Goal: Ask a question

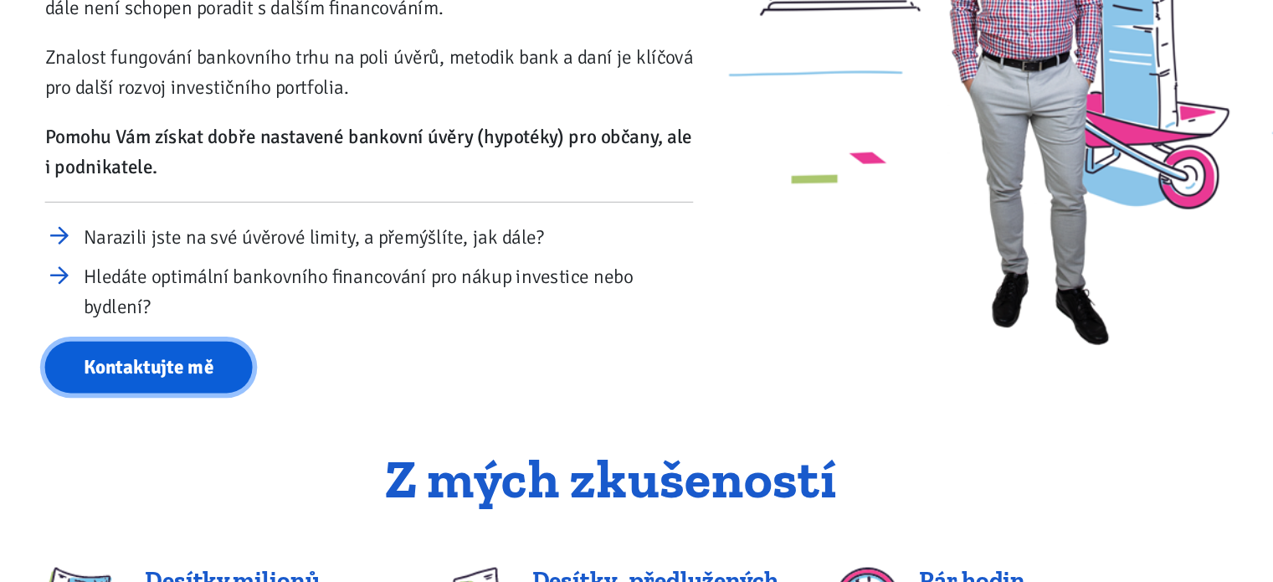
click at [313, 424] on link "Kontaktujte mě" at bounding box center [277, 414] width 162 height 41
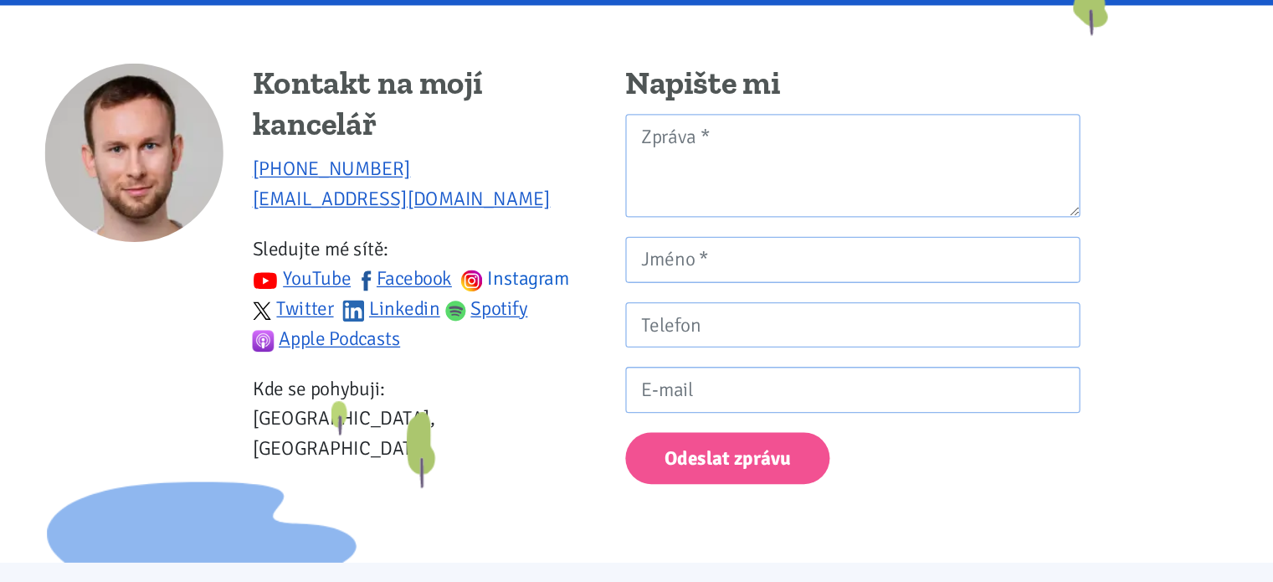
scroll to position [1572, 0]
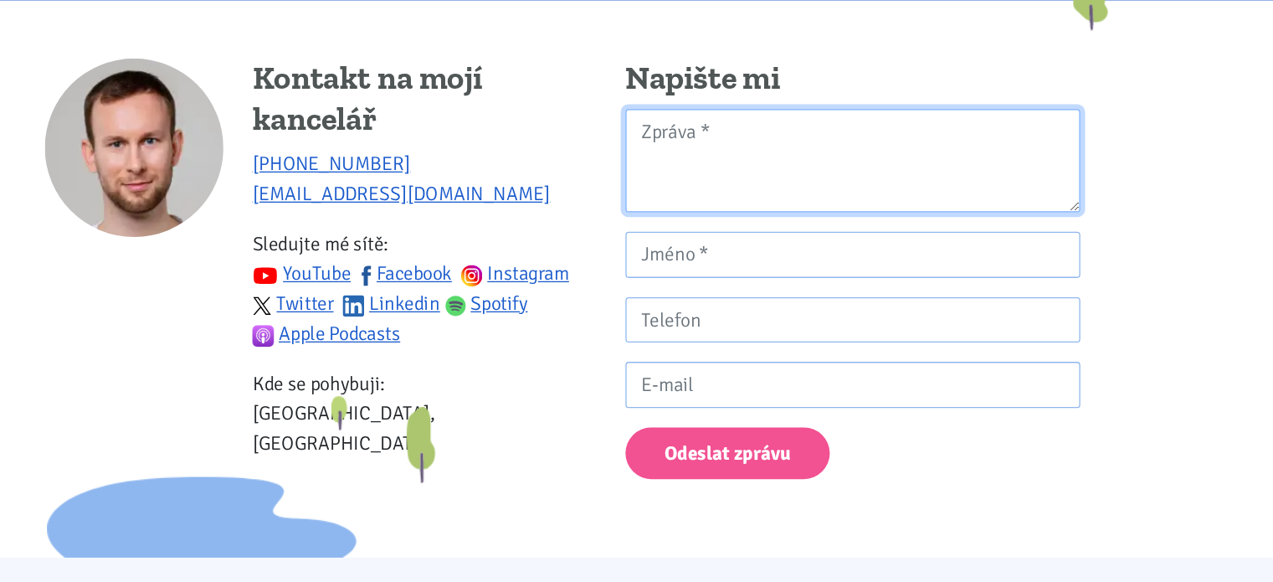
click at [720, 238] on textarea "Kontaktní formulář" at bounding box center [825, 253] width 354 height 81
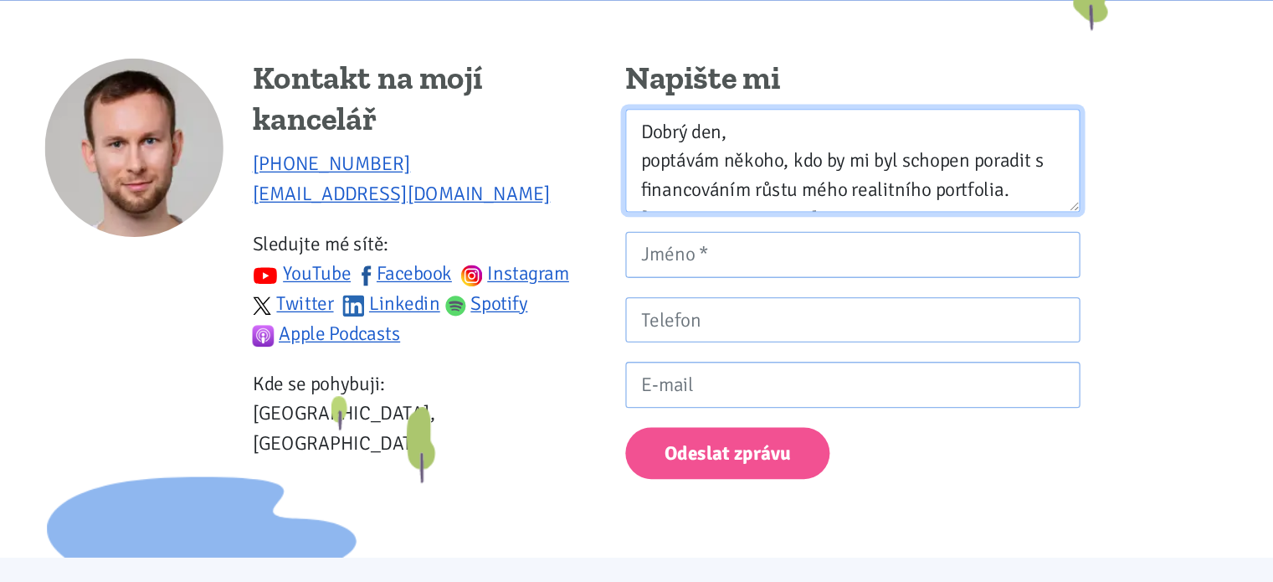
scroll to position [14, 0]
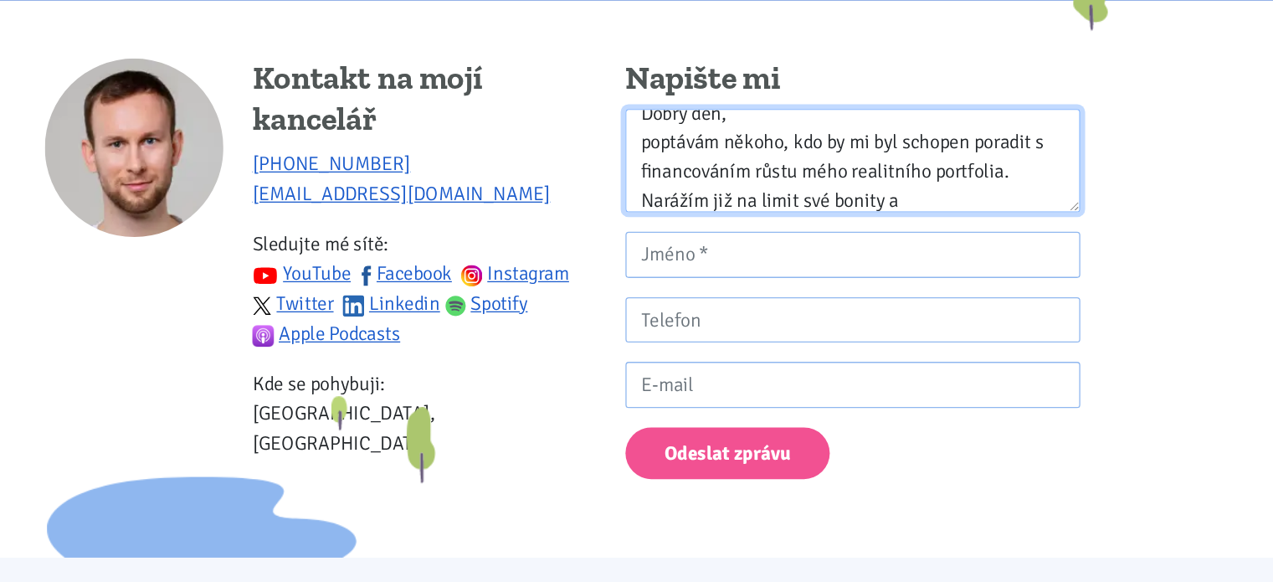
click at [883, 282] on textarea "Dobrý den, poptávám někoho, kdo by mi byl schopen poradit s financováním růstu …" at bounding box center [825, 253] width 354 height 81
type textarea "Dobrý den, poptávám někoho, kdo by mi byl schopen poradit s financováním růstu …"
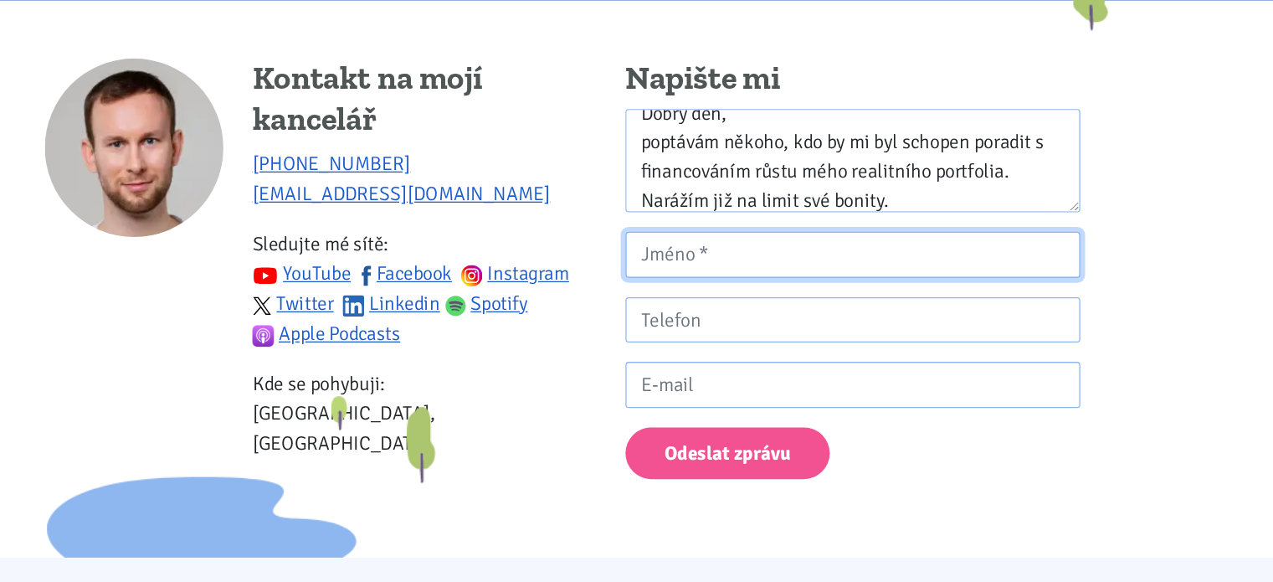
click at [853, 324] on input "Kontaktní formulář" at bounding box center [825, 327] width 354 height 36
type input "[PERSON_NAME]"
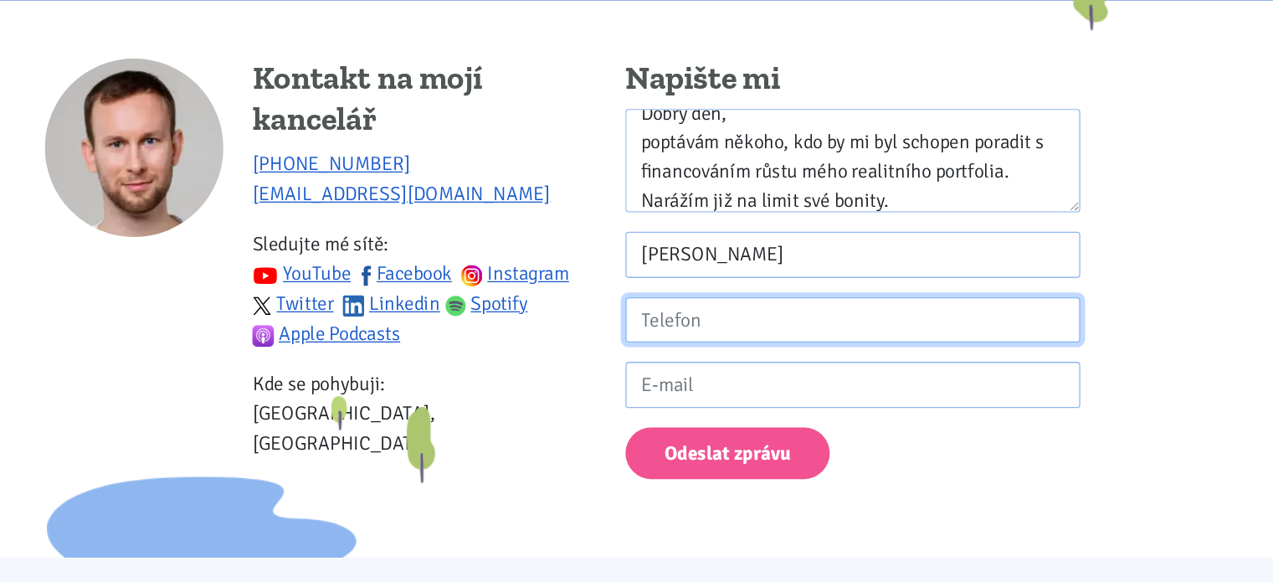
type input "735290924"
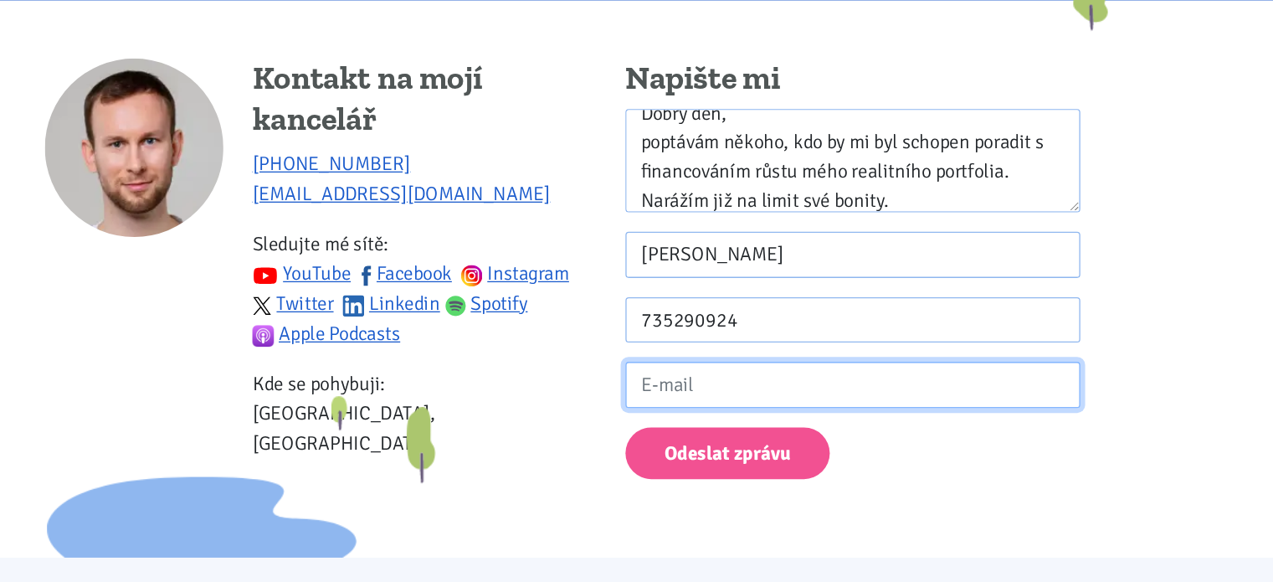
type input "[EMAIL_ADDRESS][DOMAIN_NAME]"
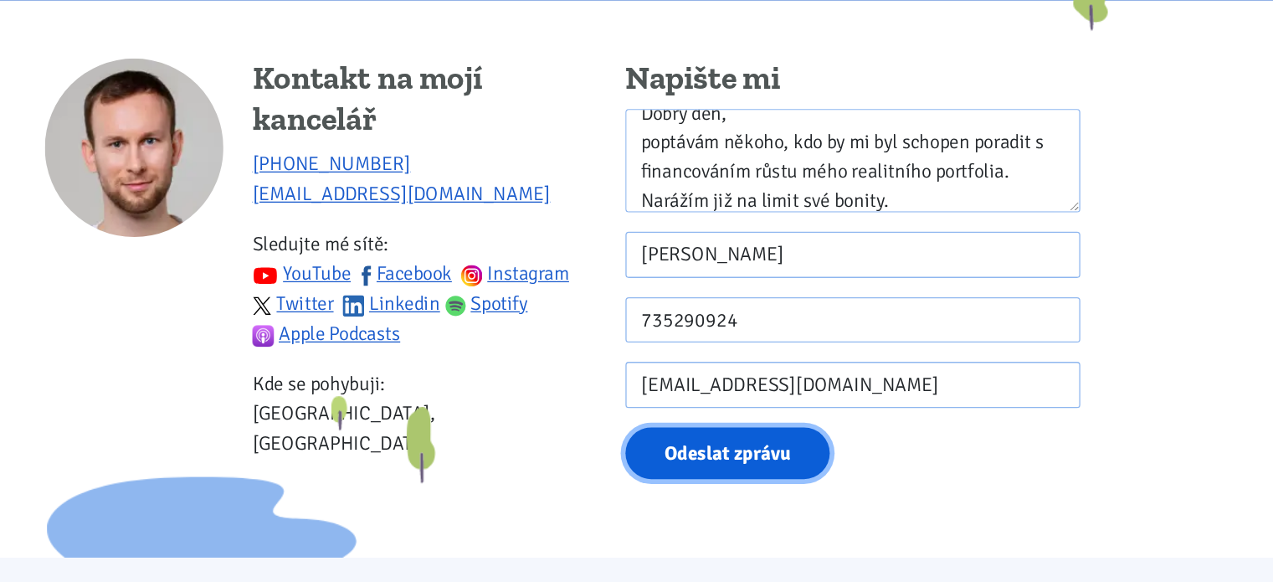
click at [724, 465] on button "Odeslat zprávu" at bounding box center [727, 481] width 159 height 41
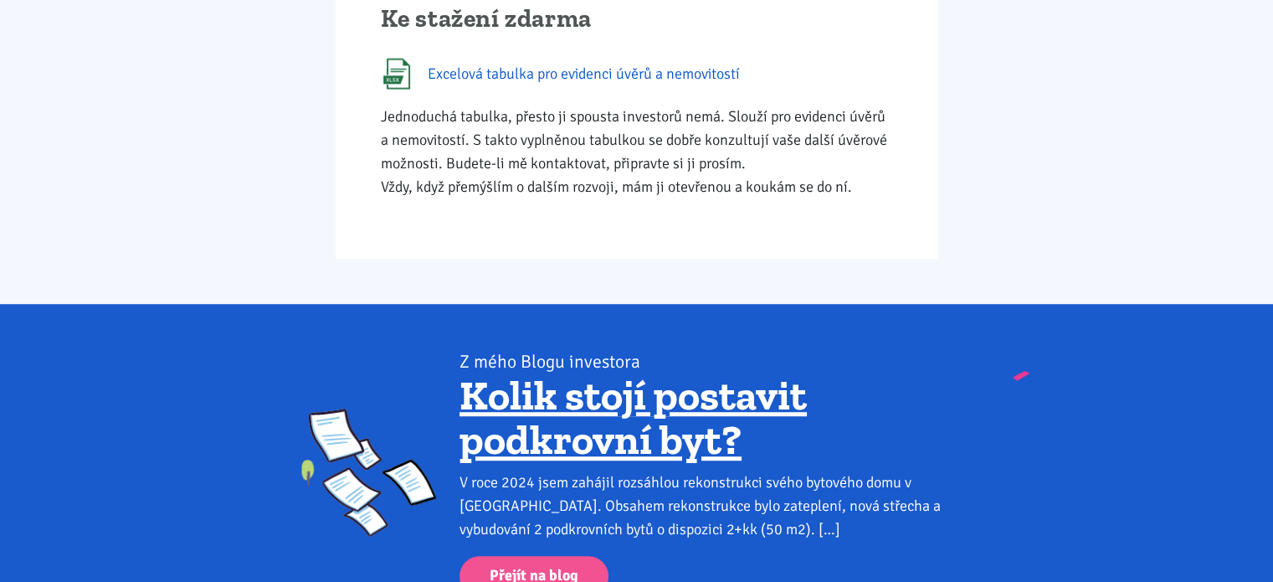
scroll to position [1056, 0]
